Goal: Transaction & Acquisition: Purchase product/service

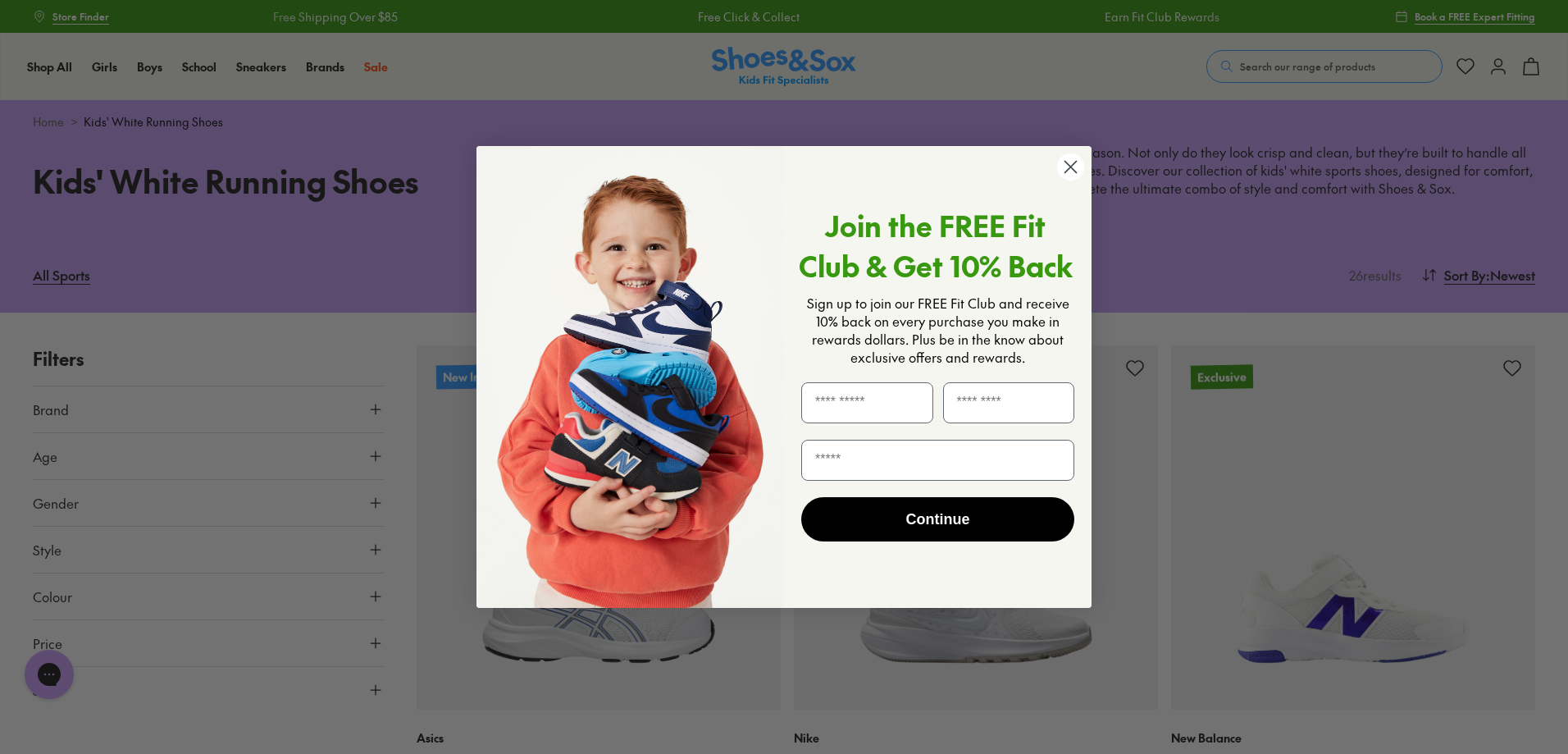
click at [1073, 172] on circle "Close dialog" at bounding box center [1071, 167] width 27 height 27
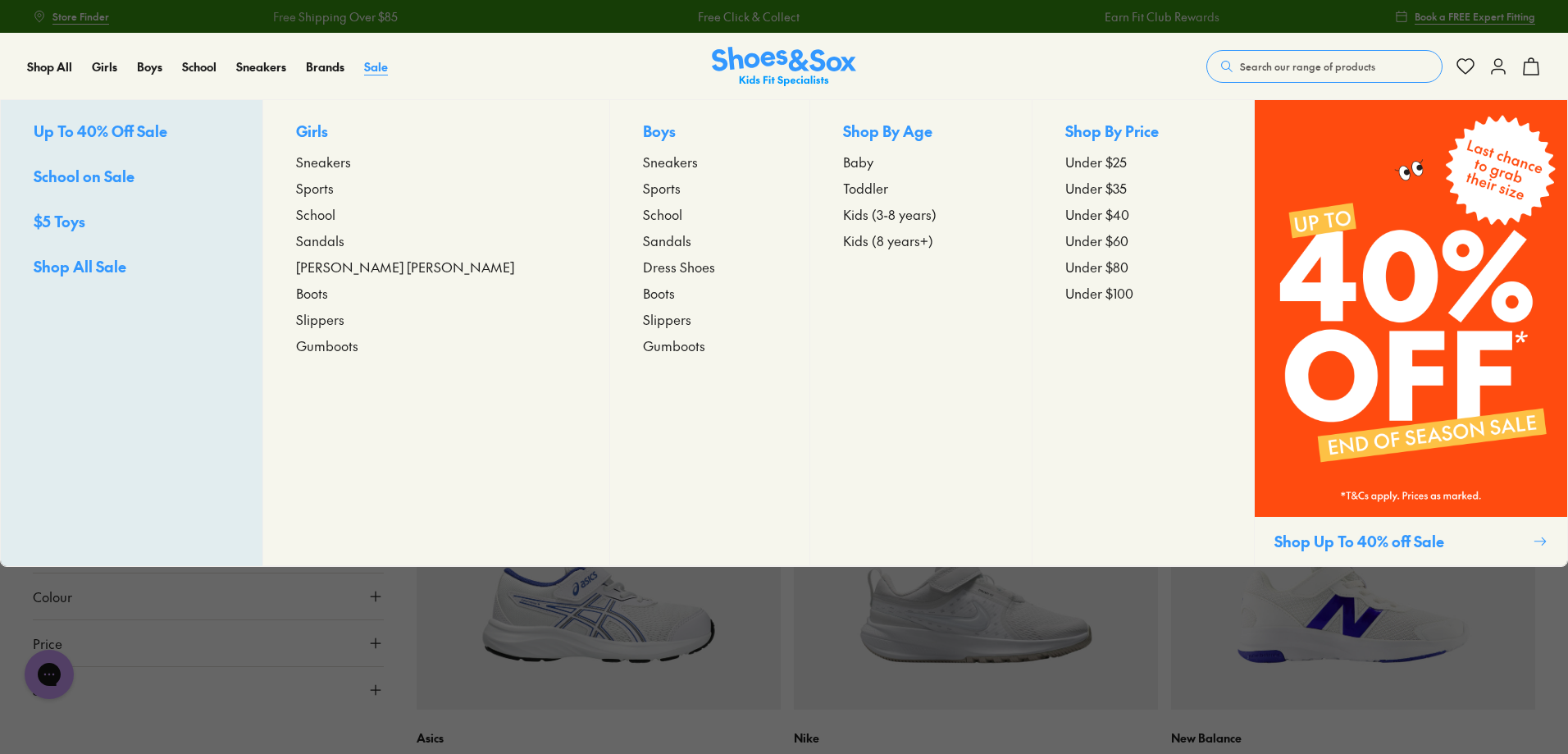
click at [372, 61] on span "Sale" at bounding box center [376, 66] width 23 height 17
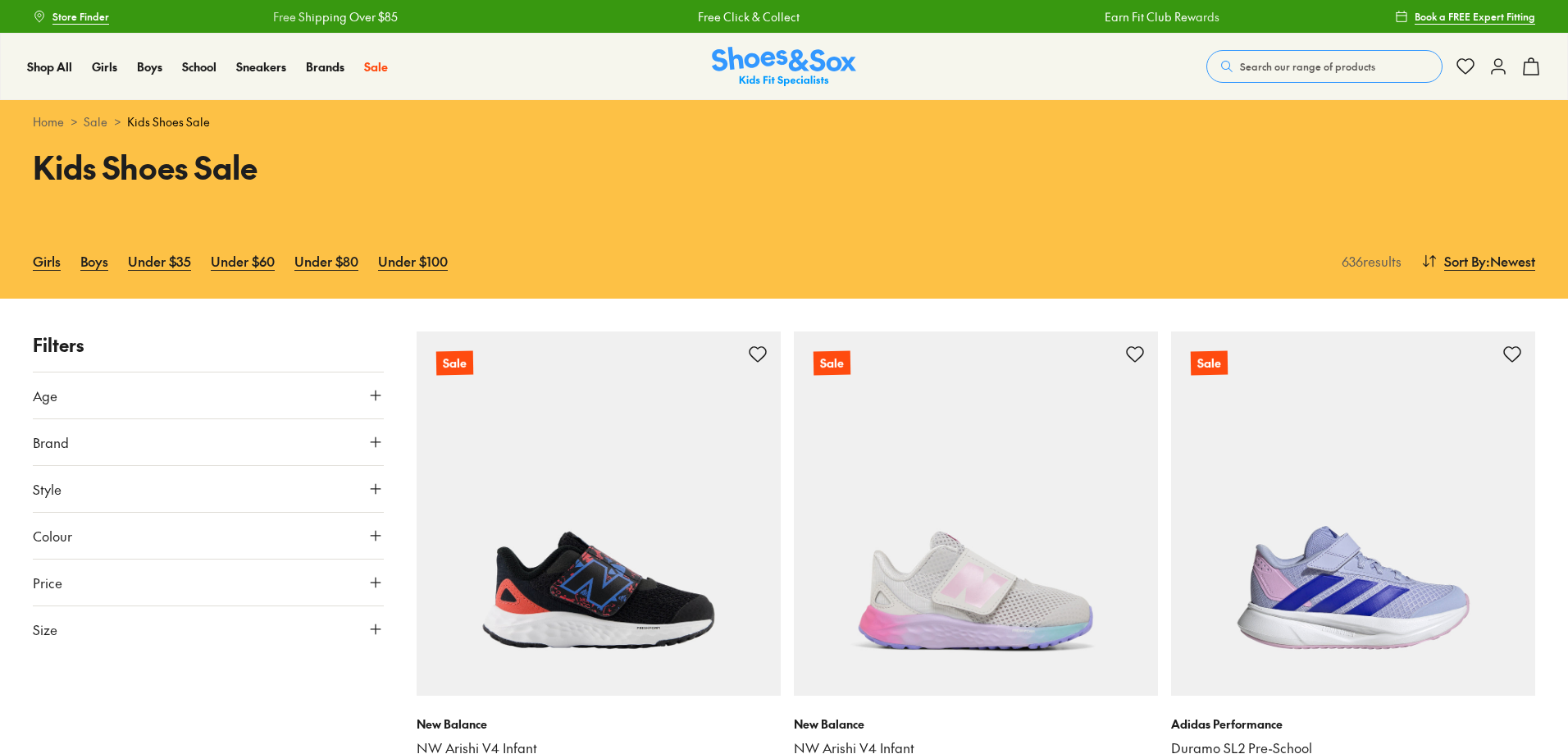
click at [334, 185] on span "Sports" at bounding box center [314, 174] width 38 height 19
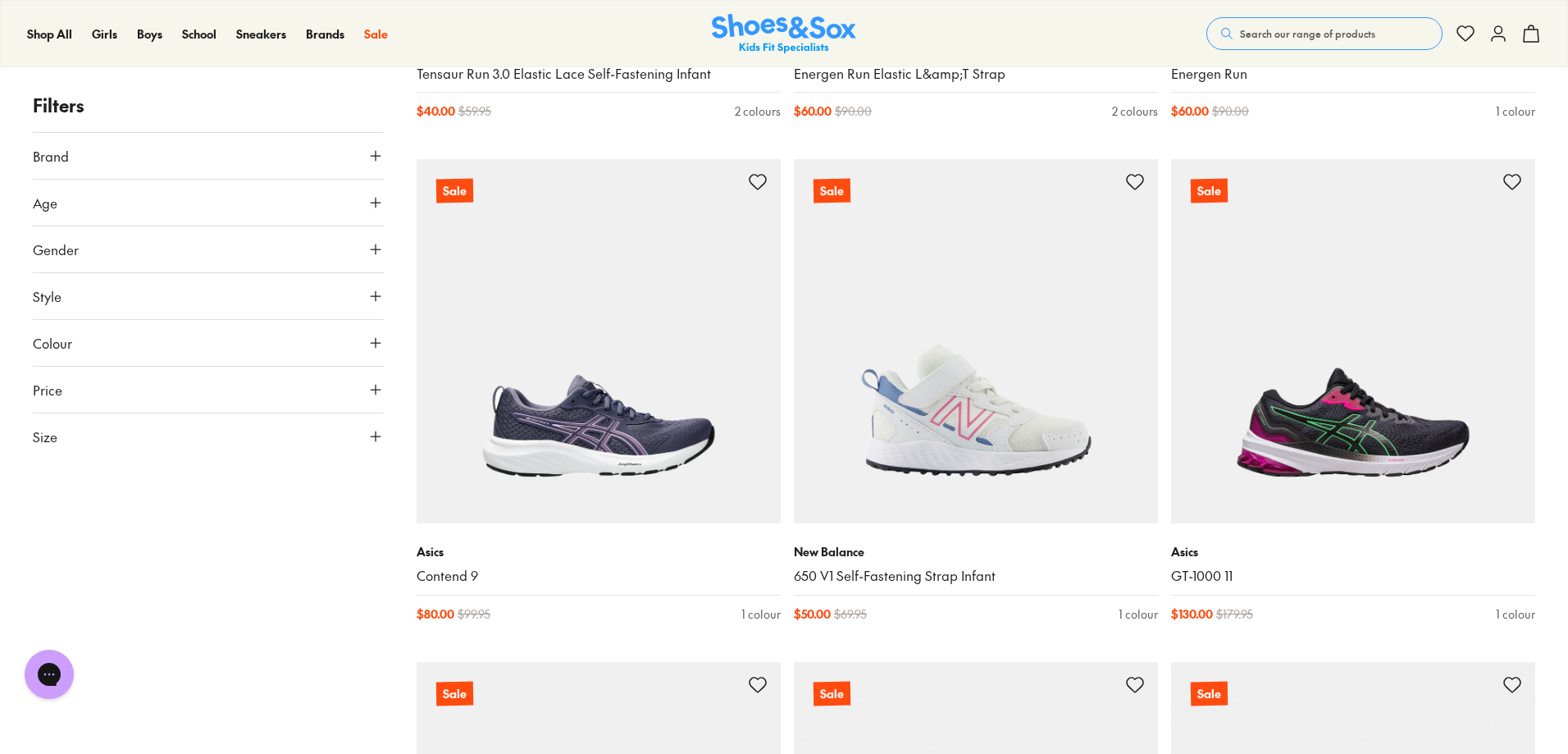
scroll to position [3855, 0]
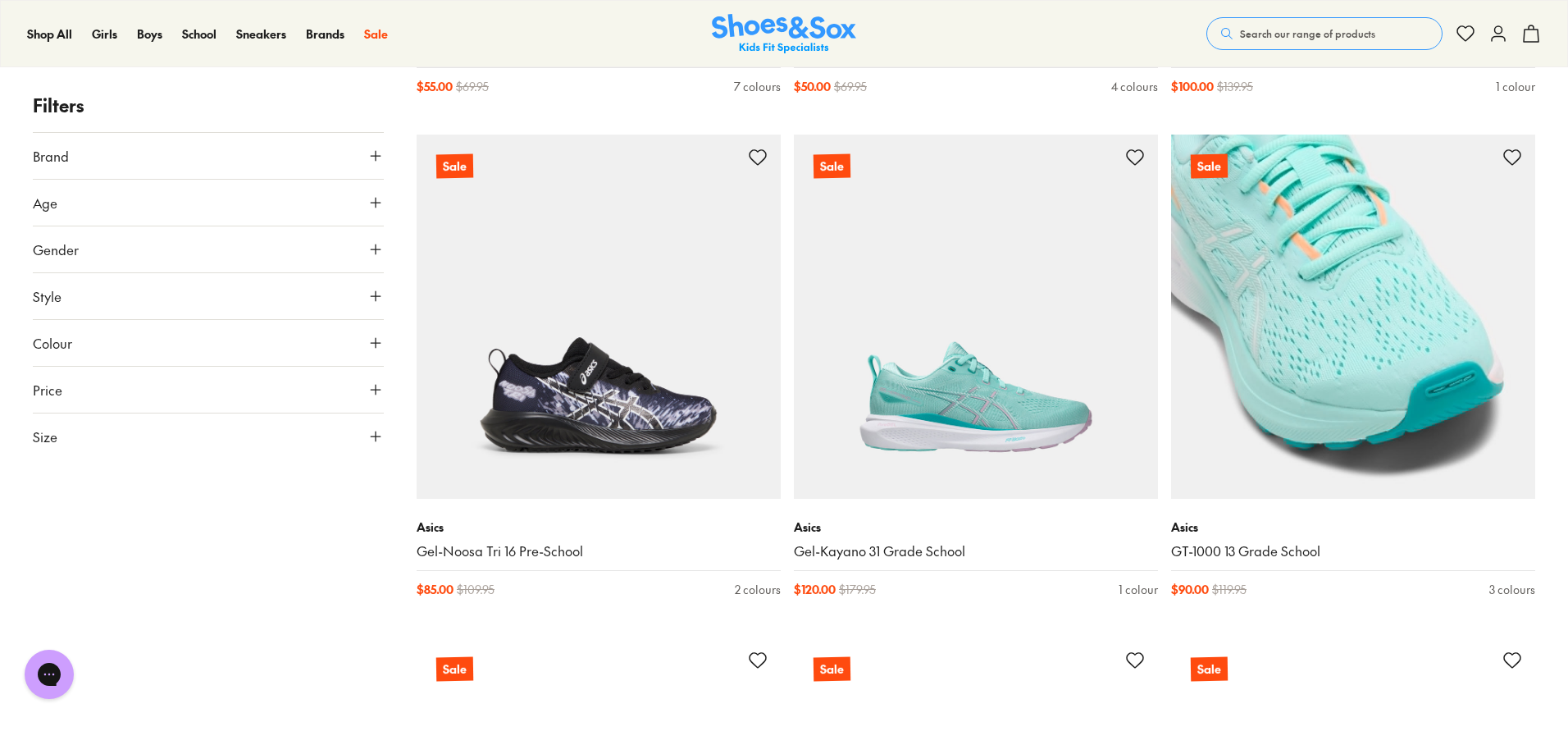
scroll to position [5332, 0]
